Goal: Task Accomplishment & Management: Manage account settings

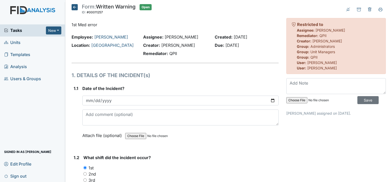
drag, startPoint x: 336, startPoint y: 134, endPoint x: 332, endPoint y: 134, distance: 4.4
click at [26, 108] on div "Tasks New Form Inspection Document Bundle Units Templates Analysis Users & Grou…" at bounding box center [32, 102] width 65 height 157
drag, startPoint x: 26, startPoint y: 108, endPoint x: 20, endPoint y: 99, distance: 10.0
click at [21, 102] on div "Tasks New Form Inspection Document Bundle Units Templates Analysis Users & Grou…" at bounding box center [32, 102] width 65 height 157
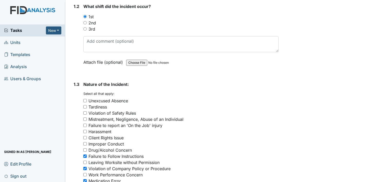
scroll to position [154, 0]
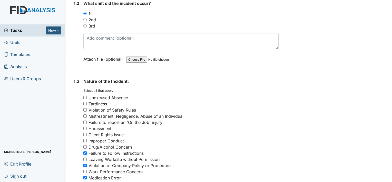
click at [19, 42] on span "Units" at bounding box center [12, 43] width 16 height 8
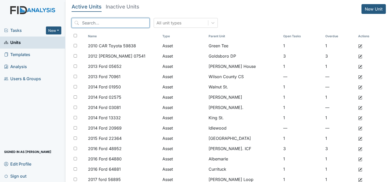
click at [124, 22] on input "search" at bounding box center [111, 23] width 78 height 10
type input "tillery"
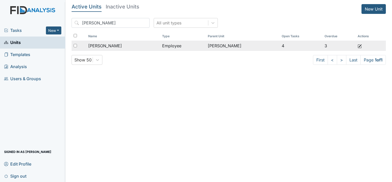
click at [113, 45] on span "Tillery, Renada" at bounding box center [105, 46] width 34 height 6
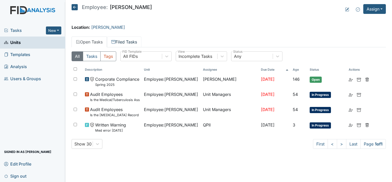
click at [127, 40] on link "Filed Tasks" at bounding box center [124, 41] width 34 height 11
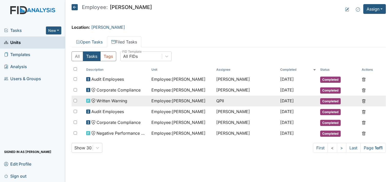
click at [114, 100] on span "Written Warning" at bounding box center [112, 101] width 31 height 6
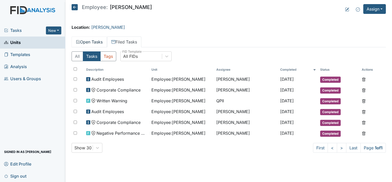
click at [98, 42] on link "Open Tasks" at bounding box center [89, 41] width 35 height 11
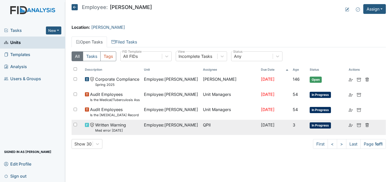
click at [116, 128] on small "Med error Aug 23 2025" at bounding box center [110, 130] width 31 height 5
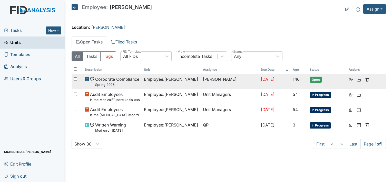
click at [118, 82] on span "Corporate Compliance Spring 2025" at bounding box center [117, 81] width 44 height 11
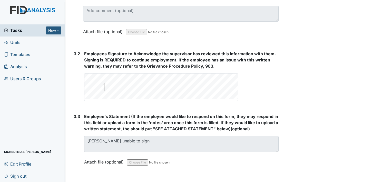
scroll to position [860, 0]
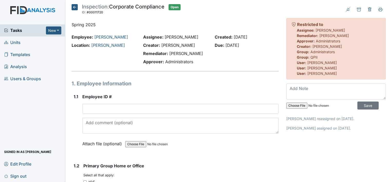
click at [22, 32] on span "Tasks" at bounding box center [25, 30] width 42 height 6
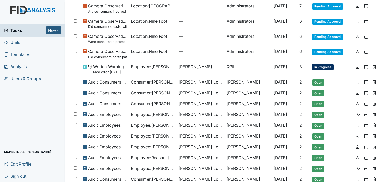
scroll to position [62, 0]
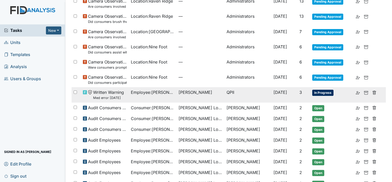
click at [157, 96] on td "Employee : [PERSON_NAME]" at bounding box center [153, 94] width 48 height 15
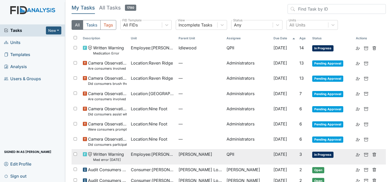
scroll to position [0, 0]
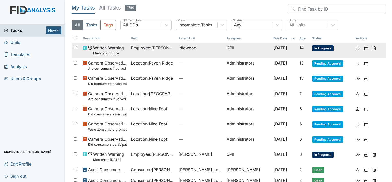
click at [148, 50] on span "Employee : Harvey, Cynthia" at bounding box center [153, 48] width 44 height 6
click at [147, 50] on span "Employee : Harvey, Cynthia" at bounding box center [153, 48] width 44 height 6
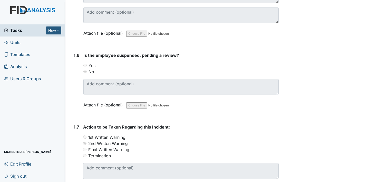
scroll to position [565, 0]
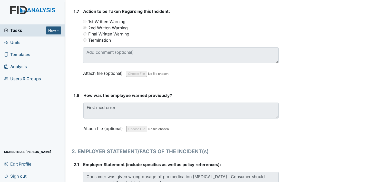
scroll to position [590, 0]
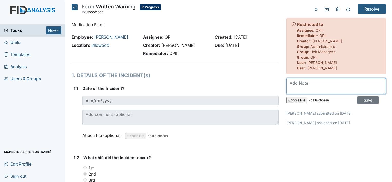
click at [310, 85] on textarea at bounding box center [336, 86] width 100 height 16
type textarea "wrong level of discipline"
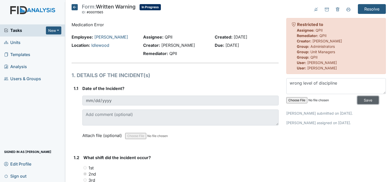
click at [367, 99] on input "Save" at bounding box center [368, 100] width 21 height 8
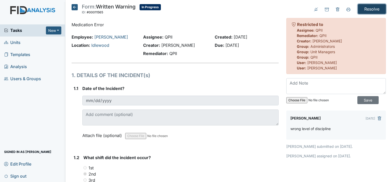
click at [369, 10] on input "Resolve" at bounding box center [372, 9] width 28 height 10
click at [20, 31] on span "Tasks" at bounding box center [25, 30] width 42 height 6
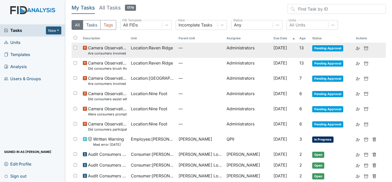
click at [104, 52] on small "Are consumers involved in Active Treatment?" at bounding box center [107, 53] width 39 height 5
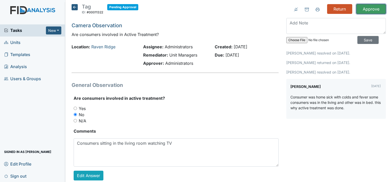
click at [374, 11] on input "Approve" at bounding box center [372, 9] width 30 height 10
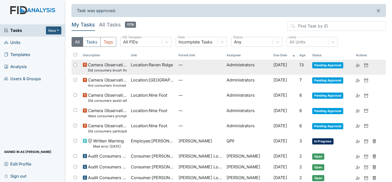
click at [117, 72] on small "Did consumers brush their teeth after the meal?" at bounding box center [107, 70] width 39 height 5
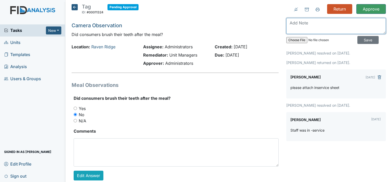
drag, startPoint x: 291, startPoint y: 47, endPoint x: 318, endPoint y: 28, distance: 33.0
click at [318, 28] on textarea at bounding box center [336, 26] width 100 height 16
click at [307, 28] on textarea at bounding box center [336, 26] width 100 height 16
click at [306, 25] on textarea at bounding box center [336, 26] width 100 height 16
type textarea "Please attach the inservice sheet"
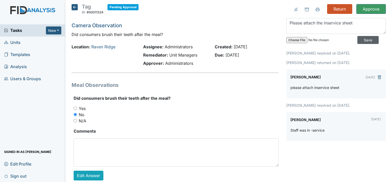
drag, startPoint x: 361, startPoint y: 35, endPoint x: 363, endPoint y: 38, distance: 3.7
click at [361, 35] on div "Please attach the inservice sheet Save" at bounding box center [336, 32] width 100 height 28
click at [360, 41] on input "Save" at bounding box center [368, 40] width 21 height 8
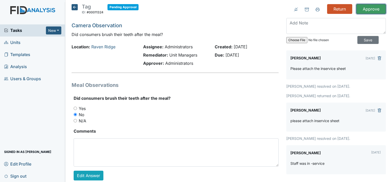
click at [367, 8] on input "Approve" at bounding box center [372, 9] width 30 height 10
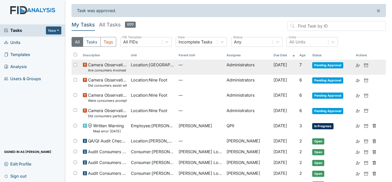
click at [111, 67] on span "Camera Observation Are consumers involved in Active Treatment?" at bounding box center [107, 67] width 39 height 11
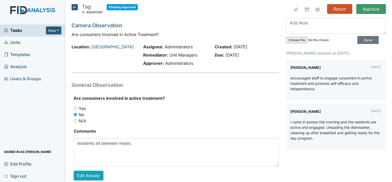
click at [221, 117] on div "No" at bounding box center [176, 114] width 205 height 6
click at [298, 27] on textarea at bounding box center [336, 26] width 100 height 16
click at [376, 10] on input "Approve" at bounding box center [372, 9] width 30 height 10
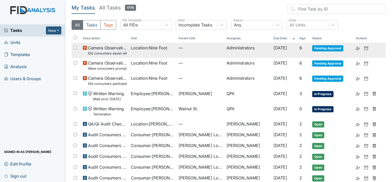
click at [113, 51] on small "Did consumers assist with the clean up?" at bounding box center [107, 53] width 39 height 5
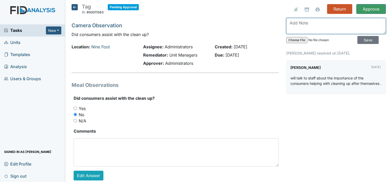
click at [303, 21] on textarea at bounding box center [336, 26] width 100 height 16
type textarea "attach in-service sheet"
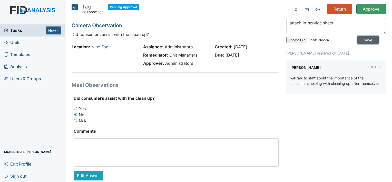
click at [360, 39] on input "Save" at bounding box center [368, 40] width 21 height 8
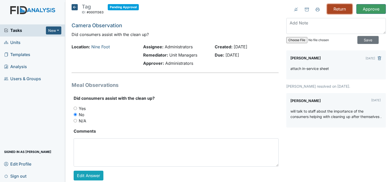
click at [336, 10] on input "Return" at bounding box center [339, 9] width 25 height 10
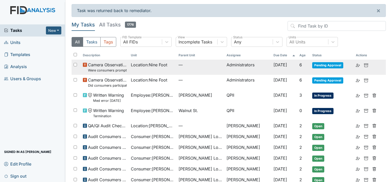
click at [113, 69] on small "Were consumers prompted and/or assisted with washing their hands for meal prep?" at bounding box center [107, 70] width 39 height 5
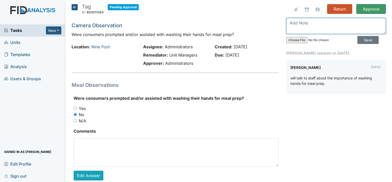
click at [299, 25] on textarea at bounding box center [336, 26] width 100 height 16
type textarea "attach inservice sheet"
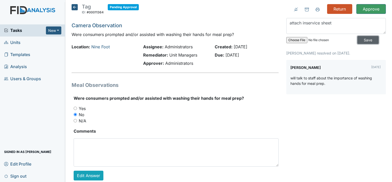
drag, startPoint x: 369, startPoint y: 39, endPoint x: 353, endPoint y: 26, distance: 21.0
click at [369, 39] on input "Save" at bounding box center [368, 40] width 21 height 8
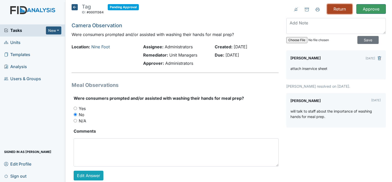
click at [340, 12] on input "Return" at bounding box center [339, 9] width 25 height 10
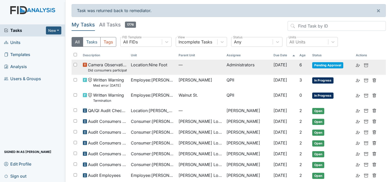
click at [112, 69] on small "Did consumers participate in family style dining?" at bounding box center [107, 70] width 39 height 5
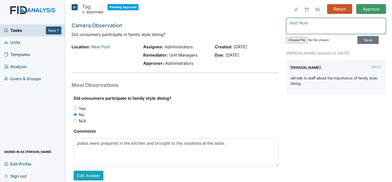
click at [302, 26] on textarea at bounding box center [336, 26] width 100 height 16
type textarea "attach inservice sheet"
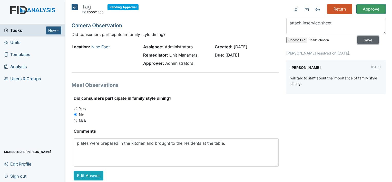
click at [359, 37] on input "Save" at bounding box center [368, 40] width 21 height 8
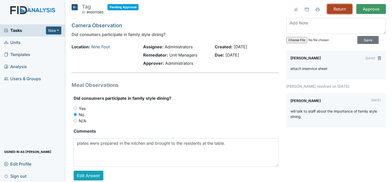
click at [336, 7] on input "Return" at bounding box center [339, 9] width 25 height 10
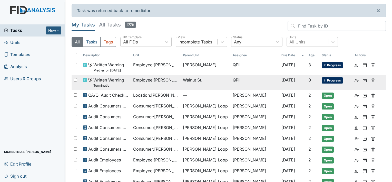
click at [107, 82] on span "Written Warning Termination" at bounding box center [108, 82] width 31 height 11
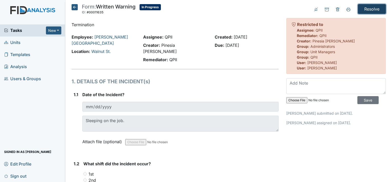
click at [365, 10] on input "Resolve" at bounding box center [372, 9] width 28 height 10
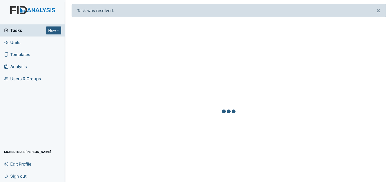
click at [13, 30] on span "Tasks" at bounding box center [25, 30] width 42 height 6
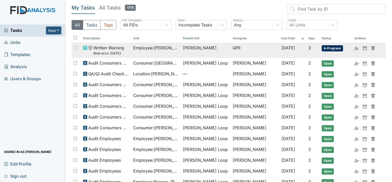
click at [123, 51] on small "Med error [DATE]" at bounding box center [108, 53] width 31 height 5
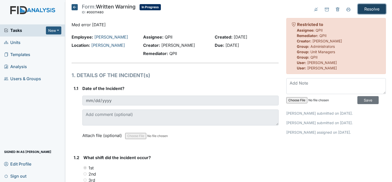
click at [371, 10] on input "Resolve" at bounding box center [372, 9] width 28 height 10
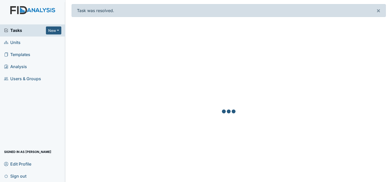
click at [13, 28] on span "Tasks" at bounding box center [25, 30] width 42 height 6
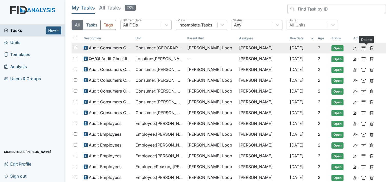
click at [370, 47] on icon at bounding box center [372, 48] width 4 height 4
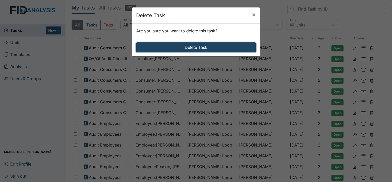
click at [192, 50] on button "Delete Task" at bounding box center [196, 47] width 120 height 10
